Goal: Information Seeking & Learning: Learn about a topic

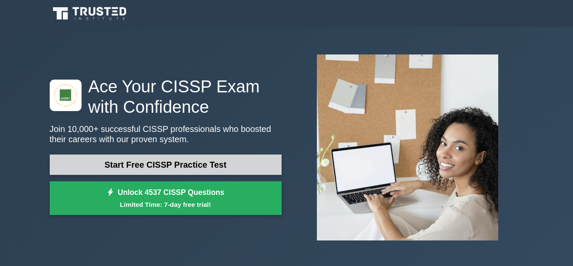
drag, startPoint x: 0, startPoint y: 0, endPoint x: 137, endPoint y: 163, distance: 212.6
click at [137, 163] on link "Start Free CISSP Practice Test" at bounding box center [166, 164] width 232 height 20
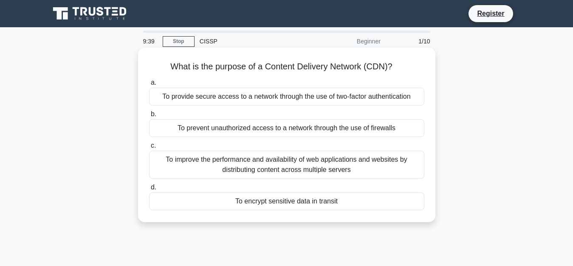
drag, startPoint x: 163, startPoint y: 129, endPoint x: 343, endPoint y: 131, distance: 180.6
click at [343, 131] on div "To prevent unauthorized access to a network through the use of firewalls" at bounding box center [286, 128] width 275 height 18
drag, startPoint x: 226, startPoint y: 203, endPoint x: 345, endPoint y: 208, distance: 119.1
click at [345, 208] on div "To encrypt sensitive data in transit" at bounding box center [286, 201] width 275 height 18
click at [317, 158] on div "To improve the performance and availability of web applications and websites by…" at bounding box center [286, 164] width 275 height 28
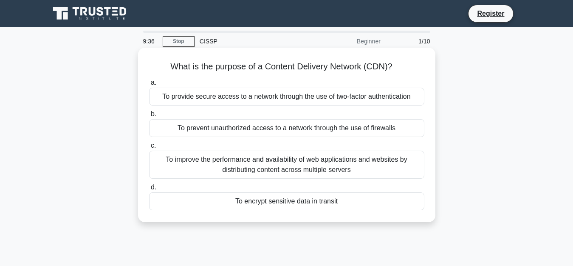
click at [149, 148] on input "c. To improve the performance and availability of web applications and websites…" at bounding box center [149, 146] width 0 height 6
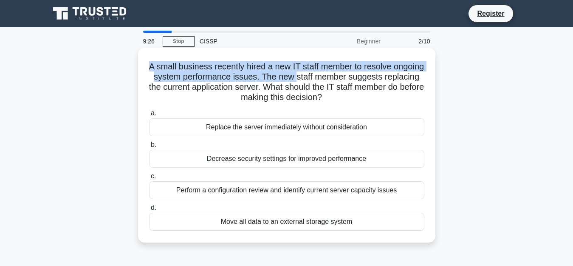
drag, startPoint x: 159, startPoint y: 61, endPoint x: 332, endPoint y: 77, distance: 174.1
click at [332, 77] on h5 "A small business recently hired a new IT staff member to resolve ongoing system…" at bounding box center [286, 82] width 277 height 42
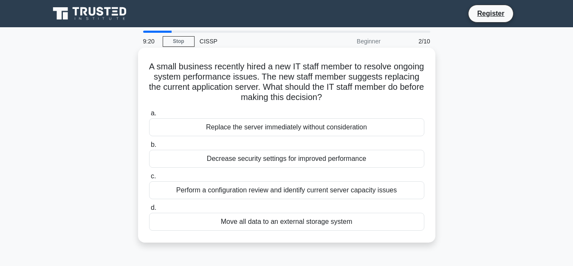
drag, startPoint x: 155, startPoint y: 89, endPoint x: 370, endPoint y: 104, distance: 215.5
click at [370, 104] on div "A small business recently hired a new IT staff member to resolve ongoing system…" at bounding box center [286, 145] width 291 height 188
click at [228, 192] on div "Perform a configuration review and identify current server capacity issues" at bounding box center [286, 190] width 275 height 18
click at [149, 179] on input "c. Perform a configuration review and identify current server capacity issues" at bounding box center [149, 176] width 0 height 6
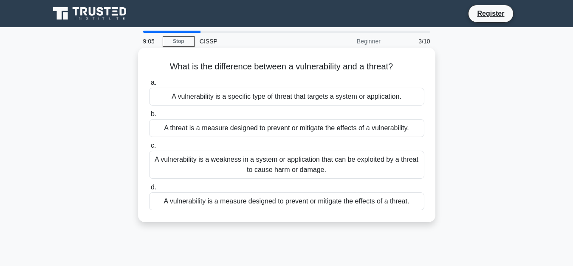
drag, startPoint x: 162, startPoint y: 61, endPoint x: 403, endPoint y: 60, distance: 240.9
click at [403, 60] on div "What is the difference between a vulnerability and a threat? .spinner_0XTQ{tran…" at bounding box center [286, 134] width 291 height 167
click at [283, 168] on div "A vulnerability is a weakness in a system or application that can be exploited …" at bounding box center [286, 164] width 275 height 28
click at [149, 148] on input "c. A vulnerability is a weakness in a system or application that can be exploit…" at bounding box center [149, 146] width 0 height 6
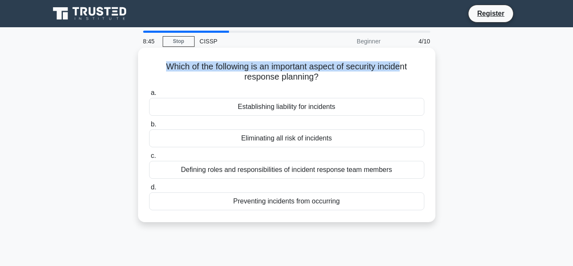
drag, startPoint x: 148, startPoint y: 62, endPoint x: 403, endPoint y: 70, distance: 254.6
click at [403, 70] on h5 "Which of the following is an important aspect of security incident response pla…" at bounding box center [286, 71] width 277 height 21
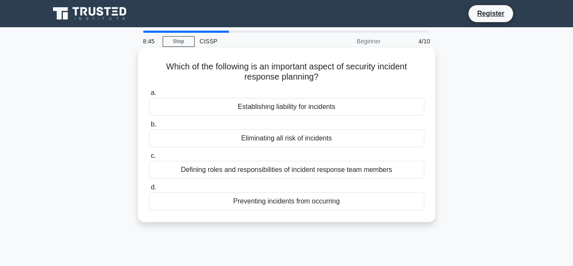
click at [339, 82] on h5 "Which of the following is an important aspect of security incident response pla…" at bounding box center [286, 71] width 277 height 21
click at [304, 204] on div "Preventing incidents from occurring" at bounding box center [286, 201] width 275 height 18
click at [149, 190] on input "d. Preventing incidents from occurring" at bounding box center [149, 187] width 0 height 6
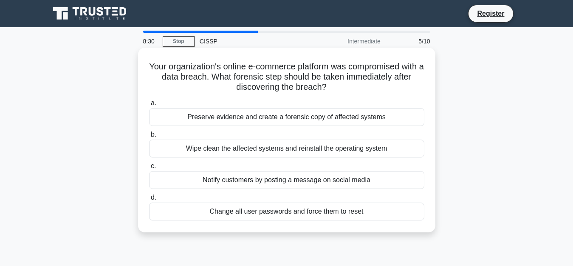
drag, startPoint x: 147, startPoint y: 67, endPoint x: 400, endPoint y: 84, distance: 253.8
click at [400, 84] on div "Your organization's online e-commerce platform was compromised with a data brea…" at bounding box center [286, 140] width 291 height 178
click at [373, 95] on div "Your organization's online e-commerce platform was compromised with a data brea…" at bounding box center [286, 140] width 291 height 178
click at [368, 96] on div "a. Preserve evidence and create a forensic copy of affected systems b. Wipe cle…" at bounding box center [287, 159] width 286 height 126
click at [291, 144] on div "Wipe clean the affected systems and reinstall the operating system" at bounding box center [286, 148] width 275 height 18
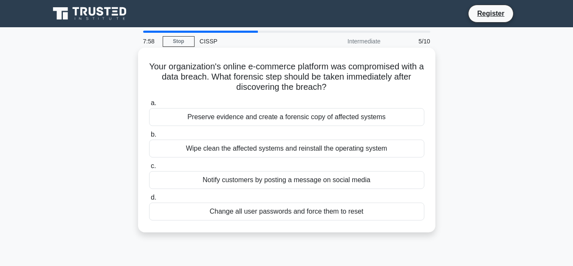
click at [149, 137] on input "b. Wipe clean the affected systems and reinstall the operating system" at bounding box center [149, 135] width 0 height 6
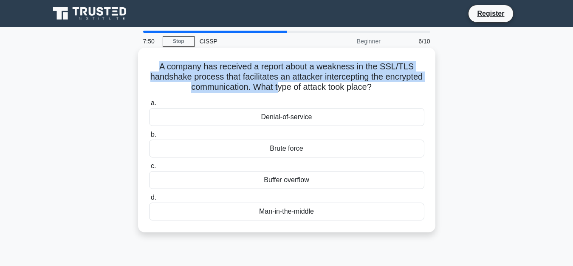
drag, startPoint x: 153, startPoint y: 66, endPoint x: 299, endPoint y: 91, distance: 147.8
click at [299, 91] on h5 "A company has received a report about a weakness in the SSL/TLS handshake proce…" at bounding box center [286, 76] width 277 height 31
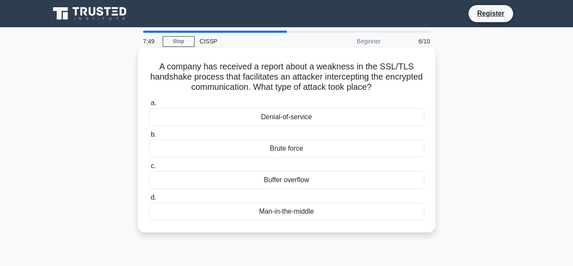
click at [303, 94] on div "A company has received a report about a weakness in the SSL/TLS handshake proce…" at bounding box center [286, 140] width 291 height 178
click at [283, 146] on div "Brute force" at bounding box center [286, 148] width 275 height 18
click at [149, 137] on input "b. Brute force" at bounding box center [149, 135] width 0 height 6
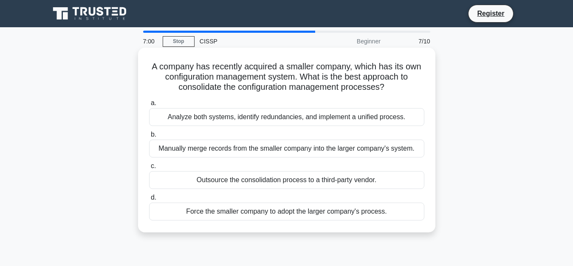
drag, startPoint x: 143, startPoint y: 62, endPoint x: 393, endPoint y: 90, distance: 251.8
click at [389, 90] on div "A company has recently acquired a smaller company, which has its own configurat…" at bounding box center [286, 140] width 291 height 178
click at [394, 91] on icon ".spinner_0XTQ{transform-origin:center;animation:spinner_y6GP .75s linear infini…" at bounding box center [390, 87] width 10 height 10
click at [267, 216] on div "Force the smaller company to adopt the larger company's process." at bounding box center [286, 211] width 275 height 18
click at [149, 200] on input "d. Force the smaller company to adopt the larger company's process." at bounding box center [149, 198] width 0 height 6
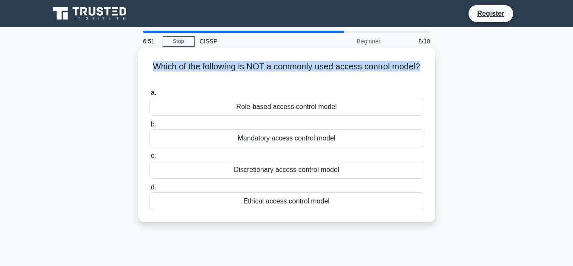
drag, startPoint x: 150, startPoint y: 68, endPoint x: 422, endPoint y: 71, distance: 271.9
click at [422, 71] on h5 "Which of the following is NOT a commonly used access control model? .spinner_0X…" at bounding box center [286, 71] width 277 height 21
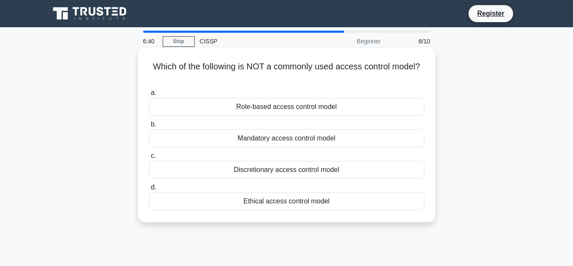
click at [251, 80] on h5 "Which of the following is NOT a commonly used access control model? .spinner_0X…" at bounding box center [286, 71] width 277 height 21
click at [268, 161] on label "c. Discretionary access control model" at bounding box center [286, 164] width 275 height 28
click at [275, 168] on div "Discretionary access control model" at bounding box center [286, 170] width 275 height 18
click at [149, 158] on input "c. Discretionary access control model" at bounding box center [149, 156] width 0 height 6
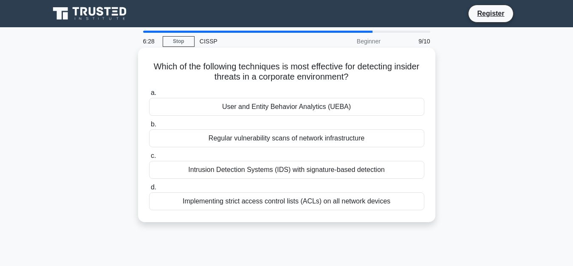
drag, startPoint x: 153, startPoint y: 66, endPoint x: 375, endPoint y: 80, distance: 222.2
click at [375, 80] on h5 "Which of the following techniques is most effective for detecting insider threa…" at bounding box center [286, 71] width 277 height 21
click at [356, 80] on icon at bounding box center [352, 76] width 8 height 10
click at [251, 204] on div "Implementing strict access control lists (ACLs) on all network devices" at bounding box center [286, 201] width 275 height 18
click at [149, 190] on input "d. Implementing strict access control lists (ACLs) on all network devices" at bounding box center [149, 187] width 0 height 6
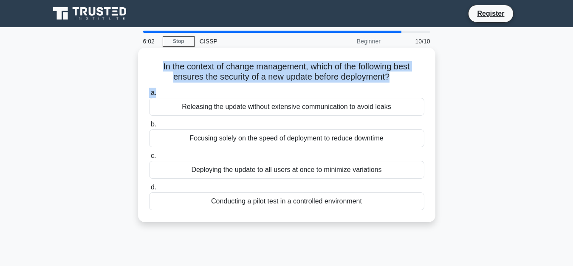
drag, startPoint x: 223, startPoint y: 69, endPoint x: 410, endPoint y: 87, distance: 187.8
click at [410, 87] on div "In the context of change management, which of the following best ensures the se…" at bounding box center [286, 134] width 291 height 167
click at [412, 85] on div "In the context of change management, which of the following best ensures the se…" at bounding box center [286, 134] width 291 height 167
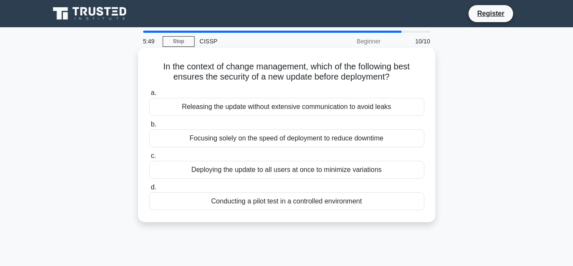
click at [221, 174] on div "Deploying the update to all users at once to minimize variations" at bounding box center [286, 170] width 275 height 18
click at [149, 158] on input "c. Deploying the update to all users at once to minimize variations" at bounding box center [149, 156] width 0 height 6
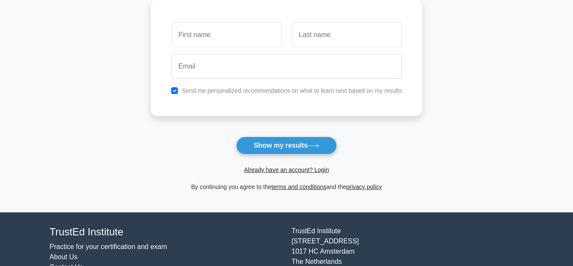
scroll to position [127, 0]
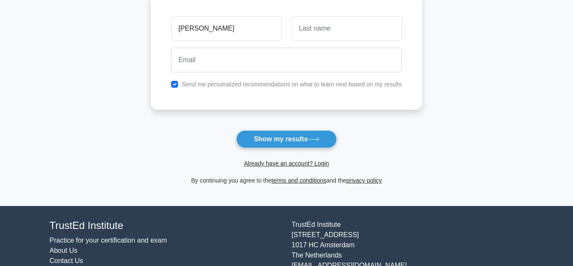
type input "jagadish"
type input "v"
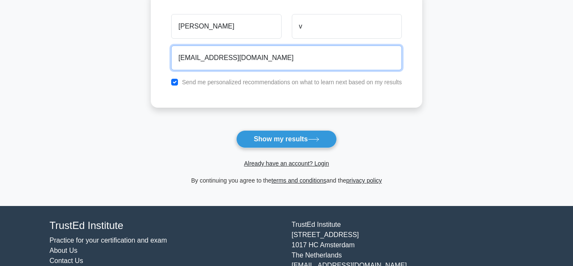
type input "pkkumarsumma@gmail.com"
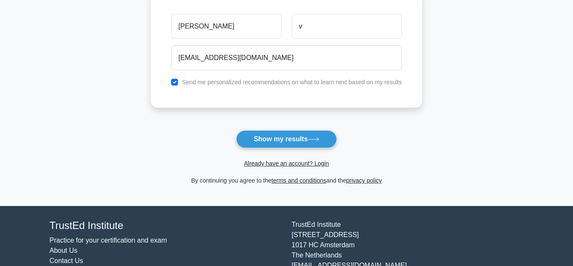
click at [175, 77] on div "Send me personalized recommendations on what to learn next based on my results" at bounding box center [286, 82] width 241 height 10
click at [178, 82] on input "checkbox" at bounding box center [174, 82] width 7 height 7
checkbox input "false"
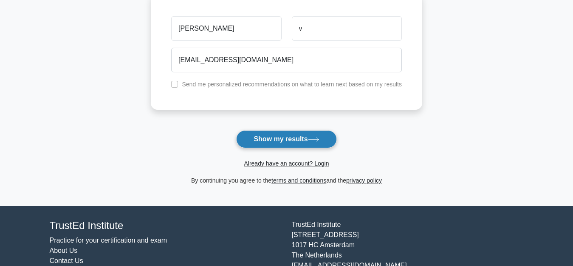
click at [274, 145] on button "Show my results" at bounding box center [286, 139] width 100 height 18
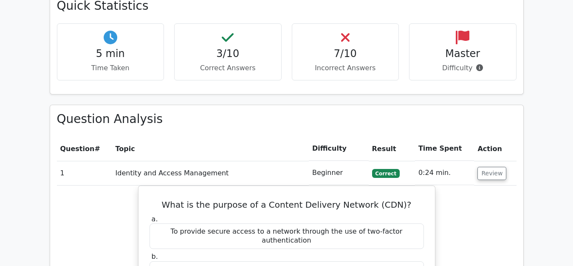
scroll to position [595, 0]
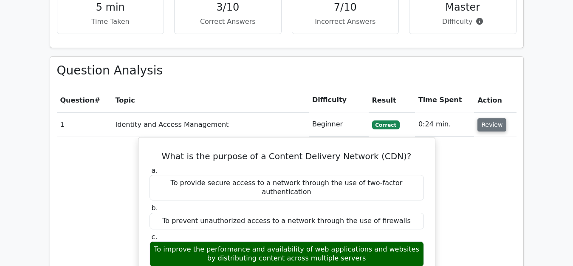
click at [492, 118] on button "Review" at bounding box center [492, 124] width 29 height 13
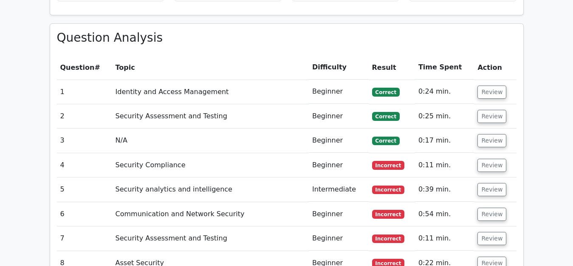
scroll to position [510, 0]
